Goal: Transaction & Acquisition: Purchase product/service

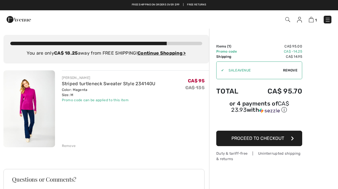
click at [327, 22] on img at bounding box center [328, 20] width 6 height 6
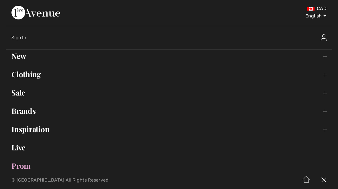
click at [22, 95] on link "Sale Toggle submenu" at bounding box center [169, 93] width 327 height 13
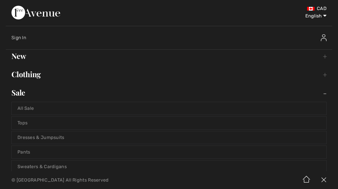
click at [324, 19] on select "English Français" at bounding box center [312, 14] width 30 height 17
select select "https://www.1ereavenue.com/fr/cart/"
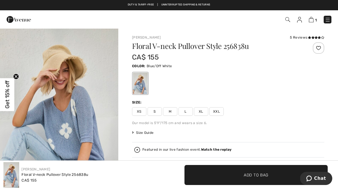
click at [170, 113] on span "M" at bounding box center [170, 111] width 14 height 9
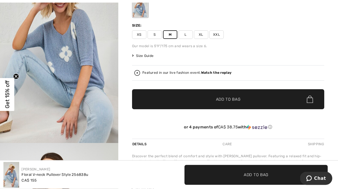
scroll to position [85, 0]
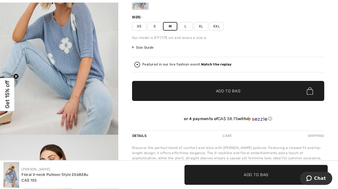
click at [231, 92] on span "Add to Bag" at bounding box center [228, 92] width 25 height 6
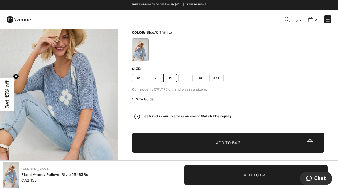
scroll to position [0, 0]
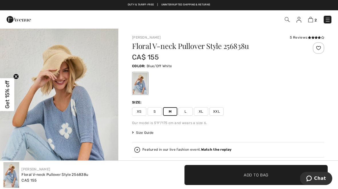
click at [283, 82] on div at bounding box center [228, 84] width 192 height 24
click at [14, 76] on circle "Close teaser" at bounding box center [15, 76] width 5 height 5
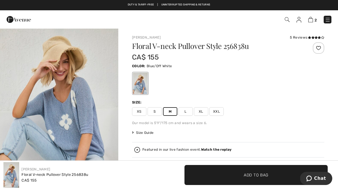
scroll to position [11, 0]
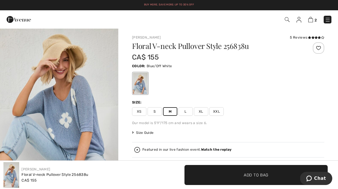
click at [311, 22] on img at bounding box center [310, 19] width 5 height 5
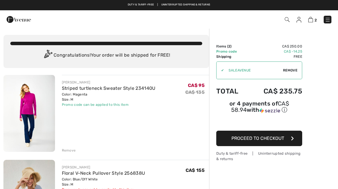
click at [329, 20] on img at bounding box center [328, 20] width 6 height 6
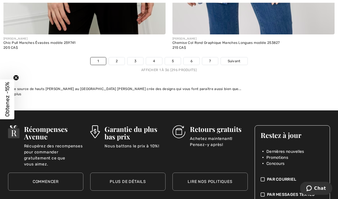
scroll to position [5056, 0]
click at [120, 58] on link "2" at bounding box center [117, 60] width 16 height 7
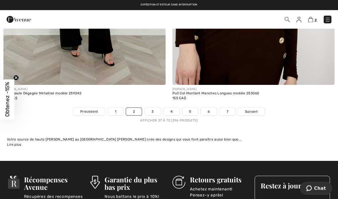
scroll to position [4983, 0]
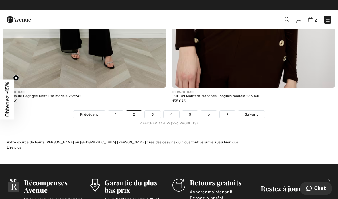
click at [253, 112] on span "Suivant" at bounding box center [251, 114] width 13 height 5
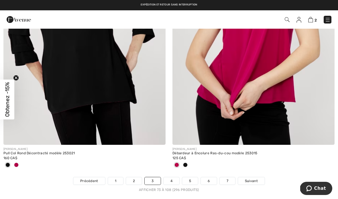
scroll to position [4935, 0]
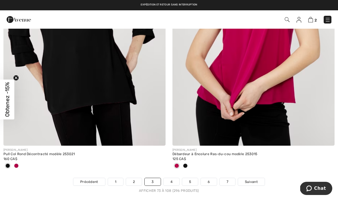
click at [241, 181] on link "Suivant" at bounding box center [251, 181] width 27 height 7
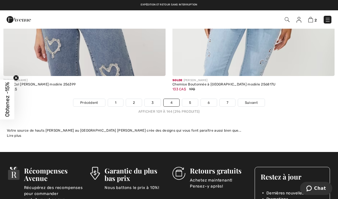
scroll to position [5001, 0]
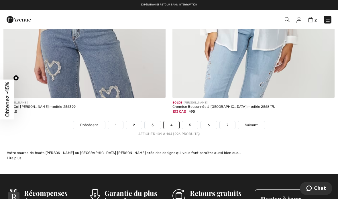
click at [250, 122] on span "Suivant" at bounding box center [251, 124] width 13 height 5
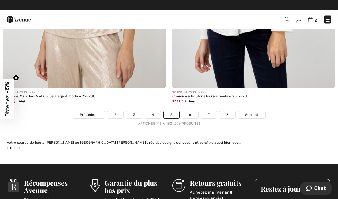
scroll to position [4987, 0]
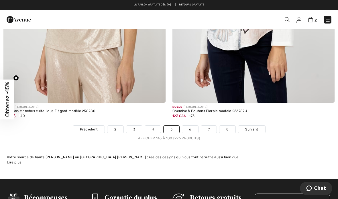
click at [190, 126] on link "6" at bounding box center [190, 129] width 16 height 7
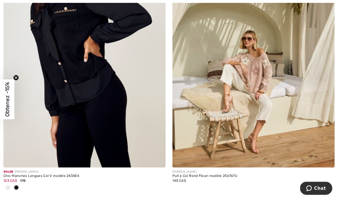
scroll to position [717, 0]
click at [255, 73] on img at bounding box center [253, 45] width 162 height 243
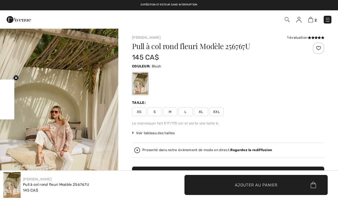
checkbox input "true"
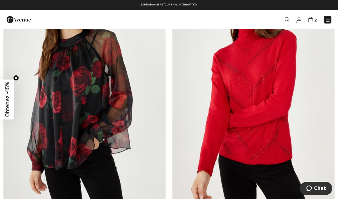
scroll to position [3129, 0]
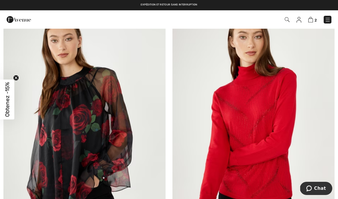
click at [301, 162] on img at bounding box center [253, 126] width 162 height 243
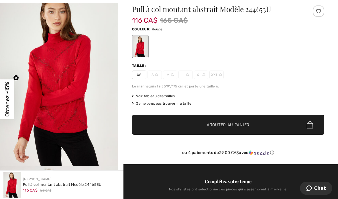
scroll to position [61, 0]
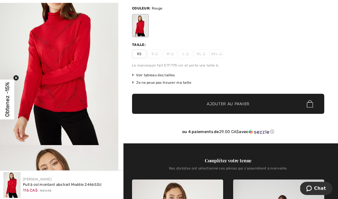
click at [171, 55] on img at bounding box center [172, 53] width 3 height 3
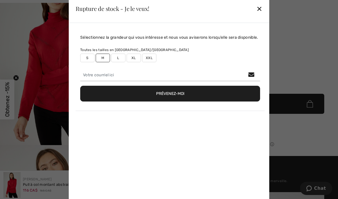
click at [259, 13] on div "✕" at bounding box center [259, 9] width 6 height 12
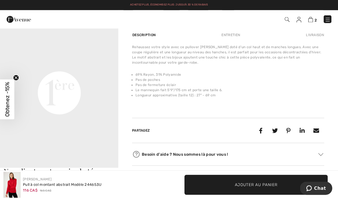
scroll to position [375, 0]
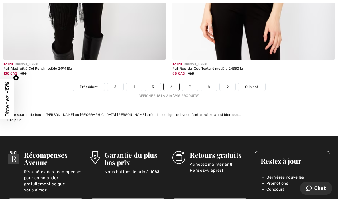
scroll to position [5030, 0]
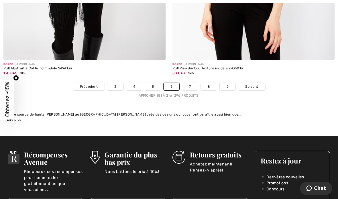
click at [248, 84] on span "Suivant" at bounding box center [251, 86] width 13 height 5
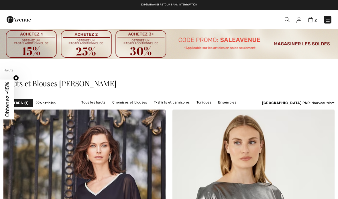
checkbox input "true"
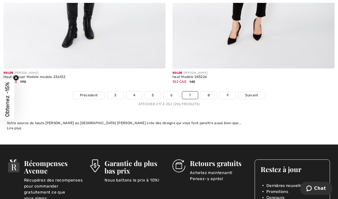
scroll to position [5003, 0]
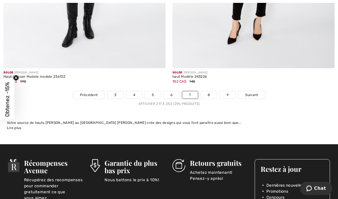
click at [250, 92] on span "Suivant" at bounding box center [251, 94] width 13 height 5
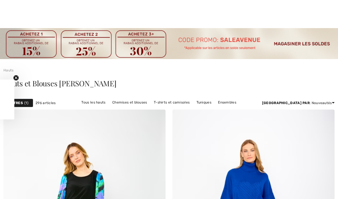
checkbox input "true"
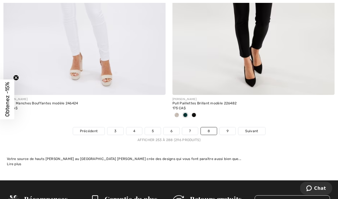
scroll to position [4987, 0]
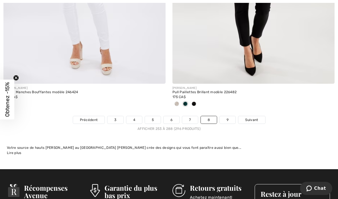
click at [251, 117] on span "Suivant" at bounding box center [251, 119] width 13 height 5
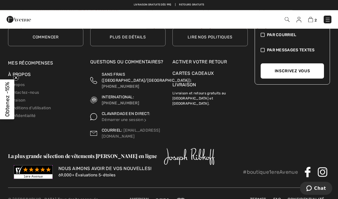
scroll to position [1269, 0]
